Goal: Navigation & Orientation: Understand site structure

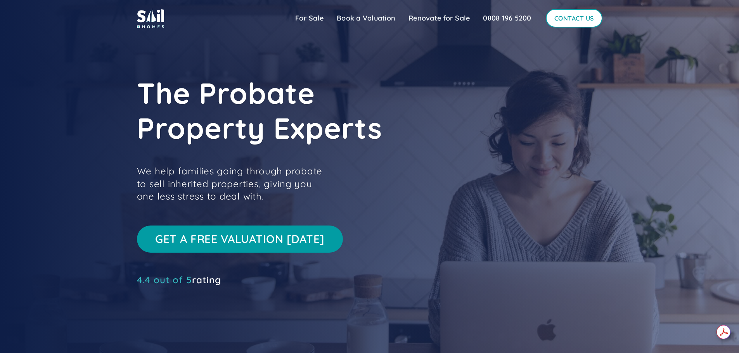
click at [590, 19] on link "Contact Us" at bounding box center [574, 18] width 57 height 19
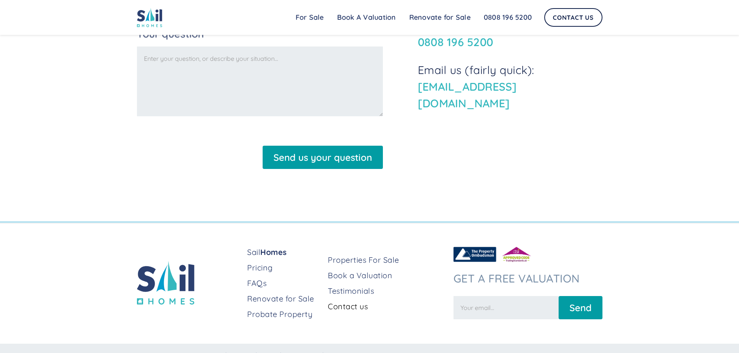
scroll to position [346, 0]
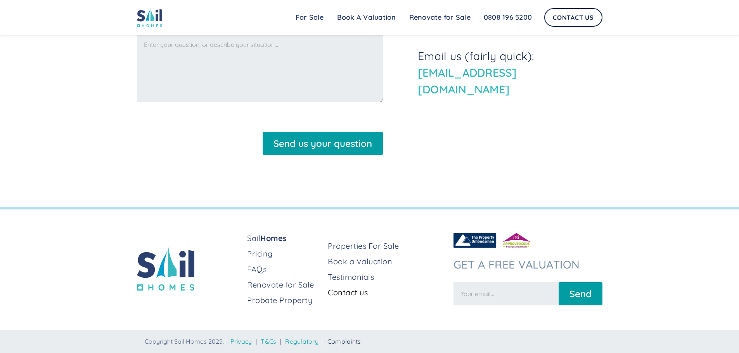
click at [348, 343] on link "Complaints" at bounding box center [344, 342] width 34 height 8
click at [269, 343] on link "T&Cs" at bounding box center [269, 342] width 16 height 8
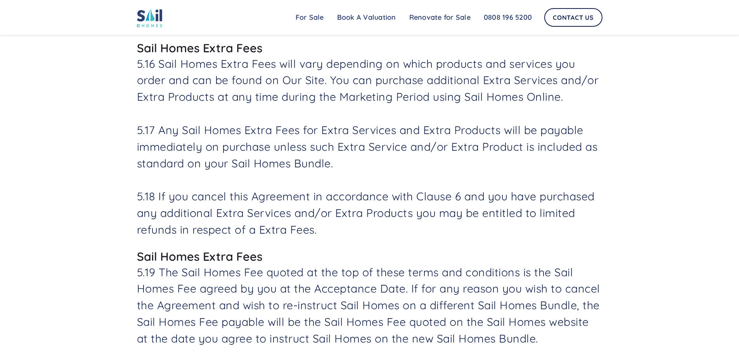
scroll to position [4274, 0]
